Goal: Check status

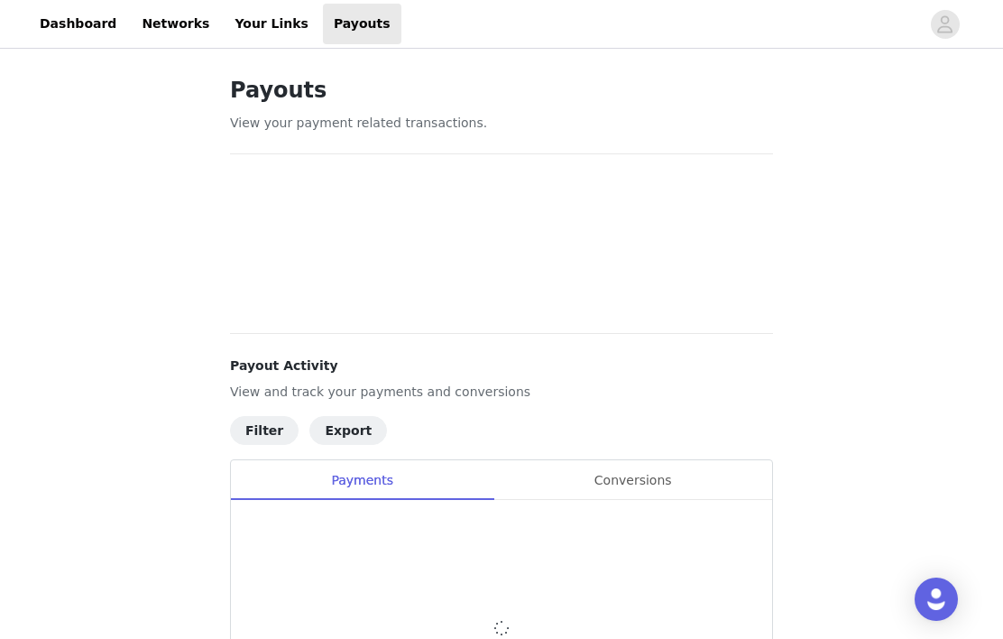
scroll to position [114, 0]
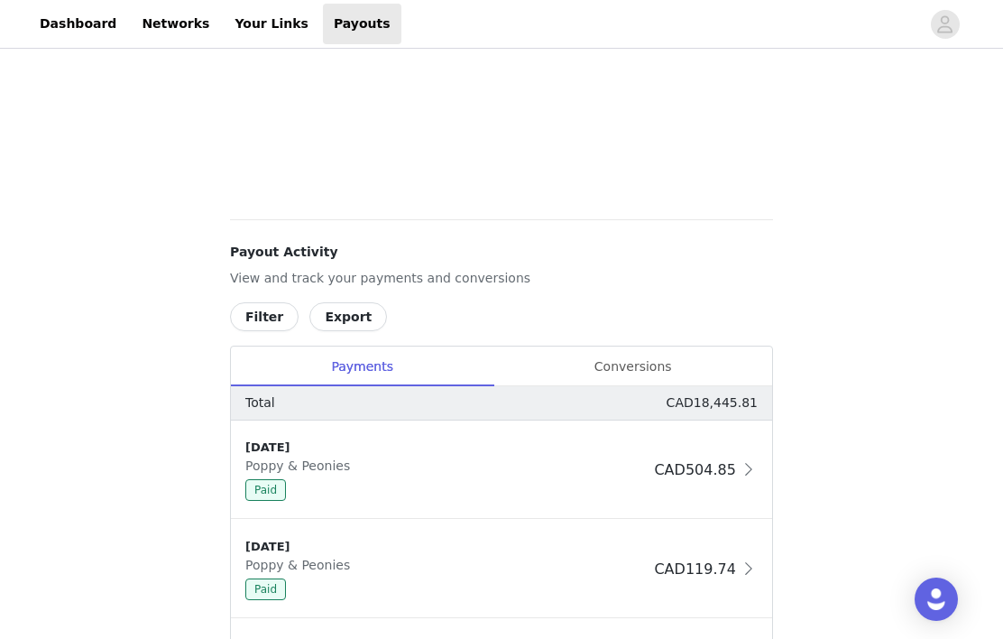
click at [645, 366] on div "Conversions" at bounding box center [632, 366] width 279 height 41
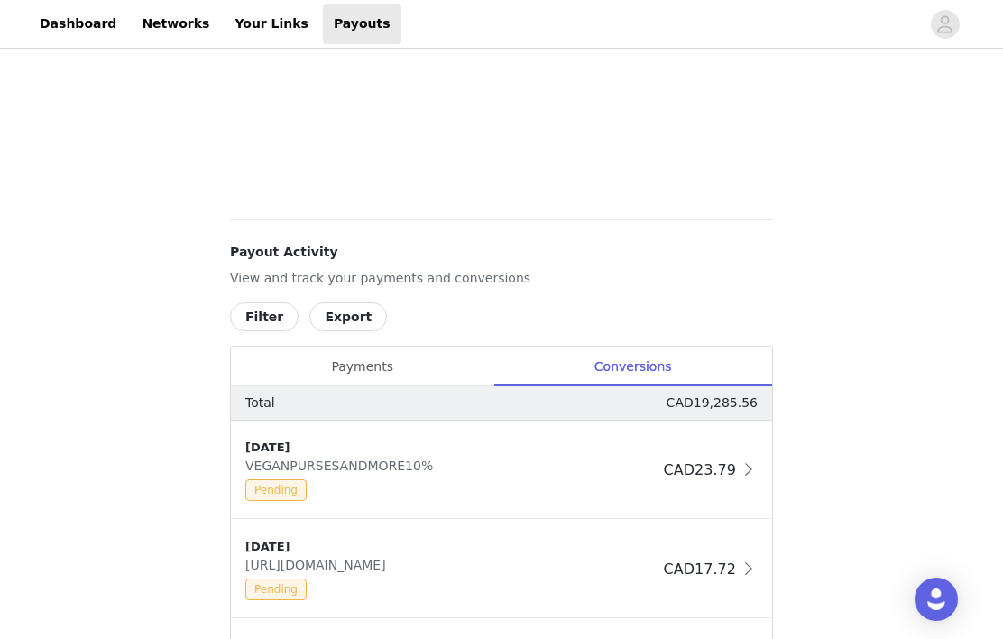
scroll to position [0, 0]
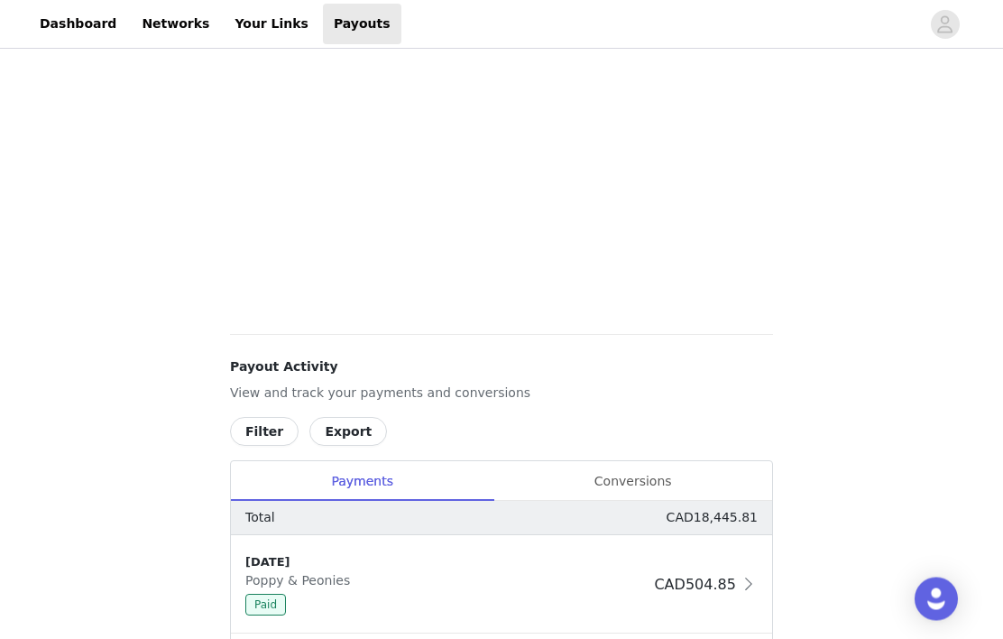
click at [643, 483] on div "Conversions" at bounding box center [632, 482] width 279 height 41
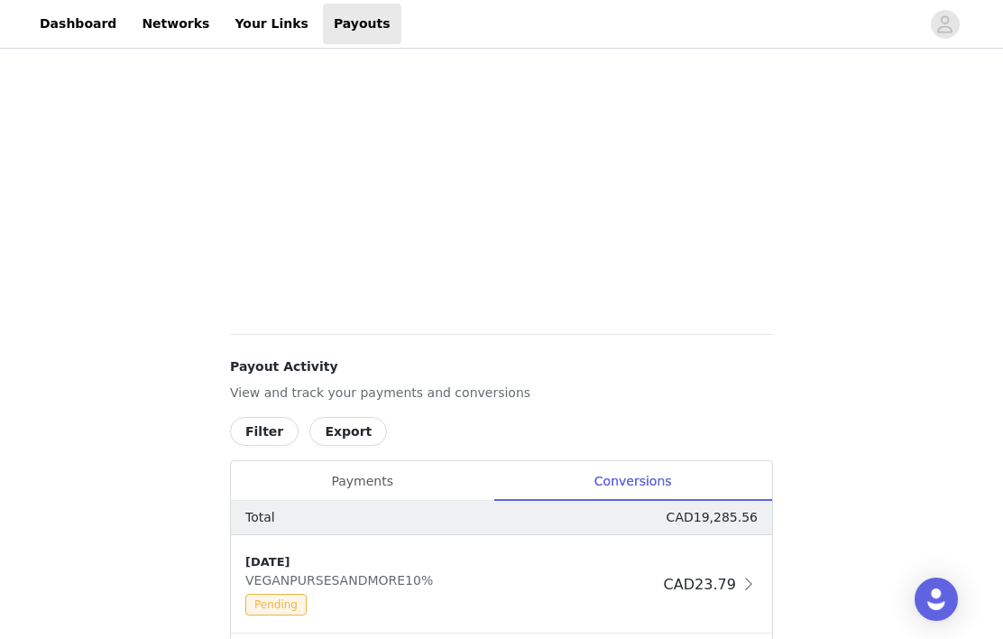
scroll to position [681, 0]
